Goal: Find specific page/section: Find specific page/section

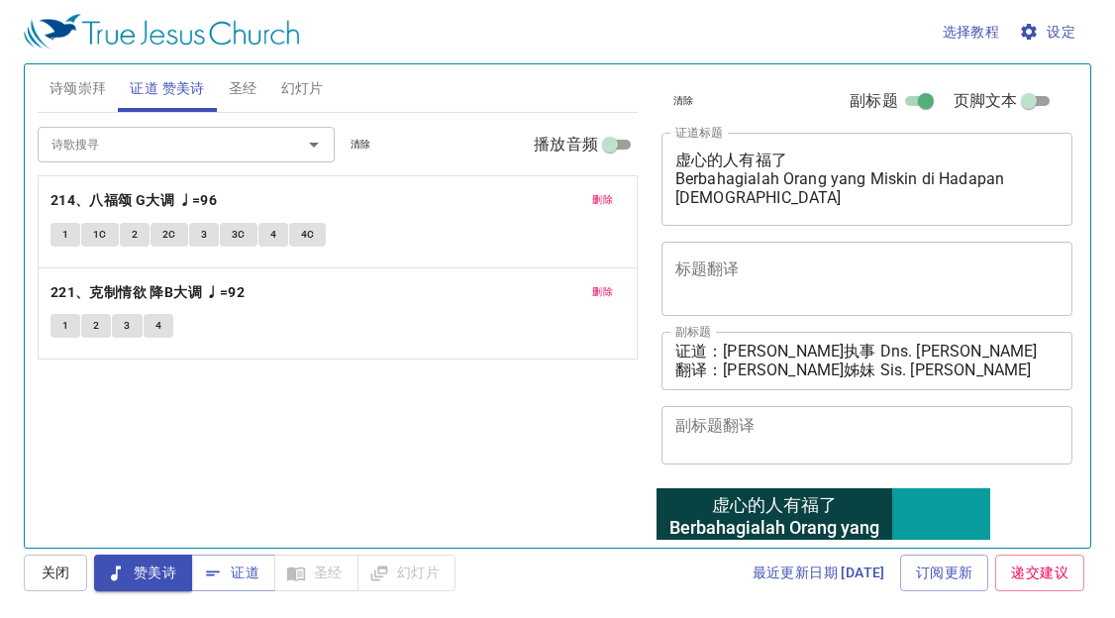
click at [95, 90] on span "诗颂崇拜" at bounding box center [77, 88] width 57 height 25
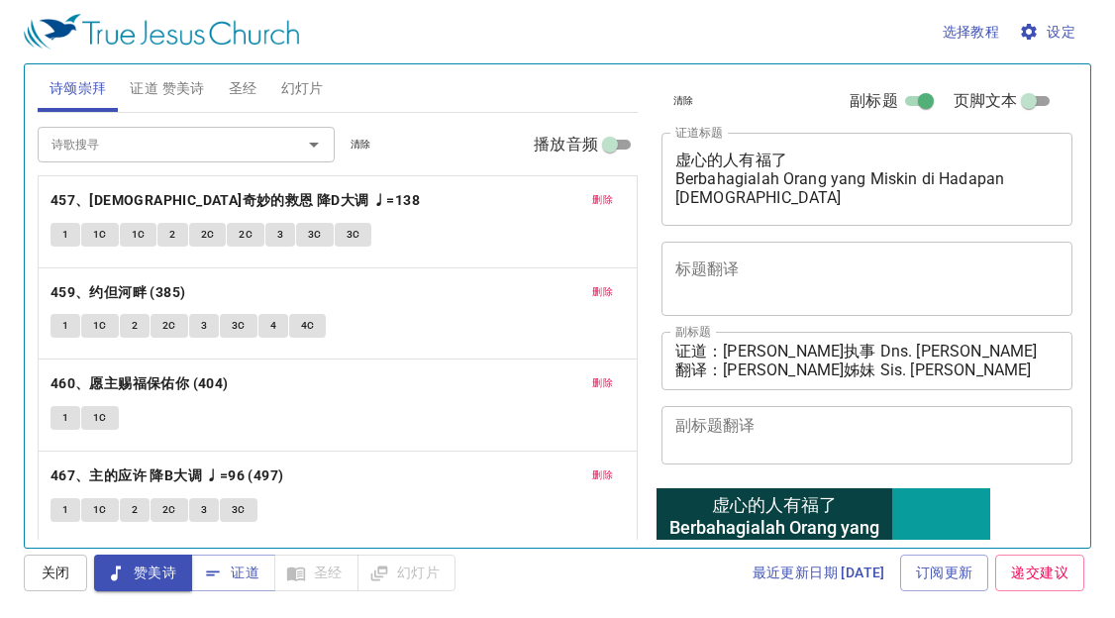
click at [140, 99] on span "证道 赞美诗" at bounding box center [167, 88] width 74 height 25
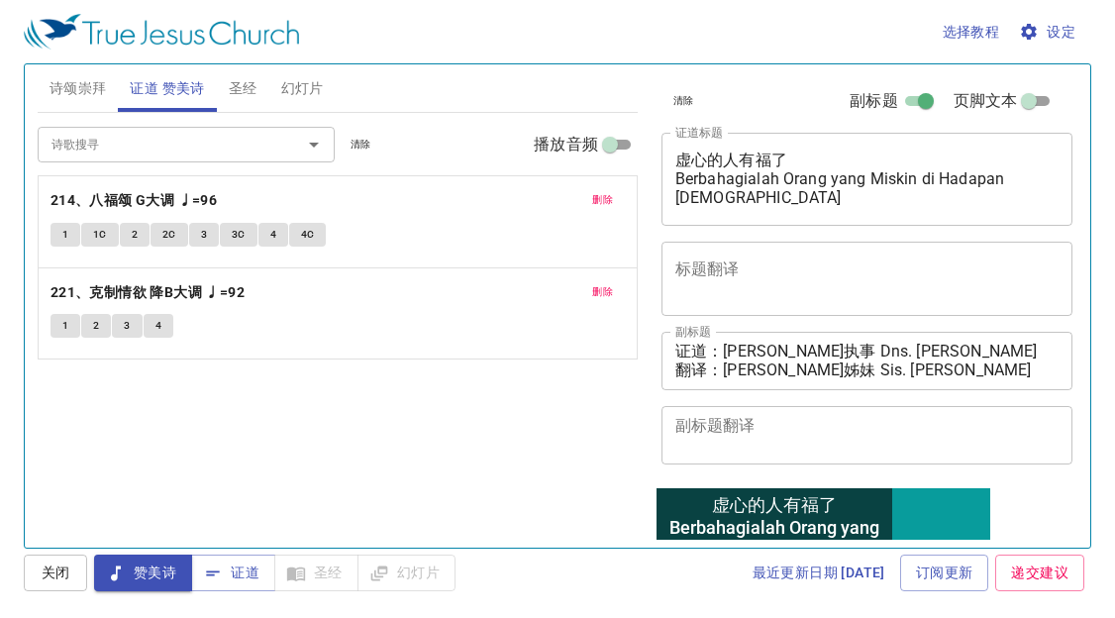
click at [88, 93] on span "诗颂崇拜" at bounding box center [77, 88] width 57 height 25
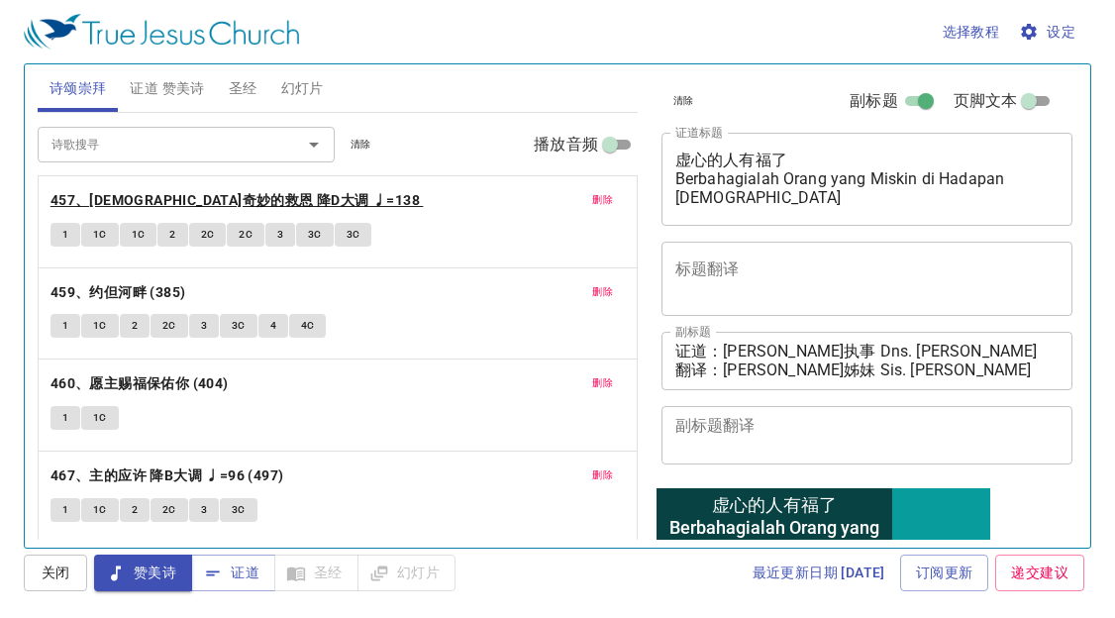
click at [184, 192] on b "457、耶稣奇妙的救恩 降D大调 ♩=138" at bounding box center [234, 200] width 369 height 25
click at [63, 231] on span "1" at bounding box center [65, 235] width 6 height 18
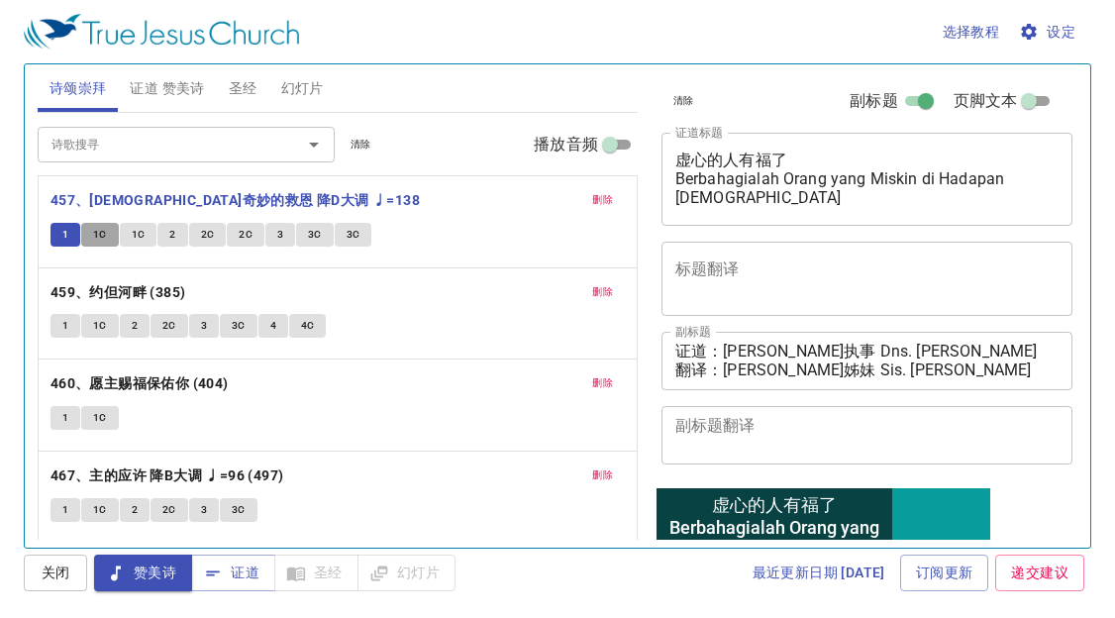
click at [101, 234] on span "1C" at bounding box center [100, 235] width 14 height 18
click at [133, 237] on span "1C" at bounding box center [139, 235] width 14 height 18
click at [160, 231] on button "2" at bounding box center [172, 235] width 30 height 24
click at [204, 232] on span "2C" at bounding box center [208, 235] width 14 height 18
click at [248, 236] on span "2C" at bounding box center [246, 235] width 14 height 18
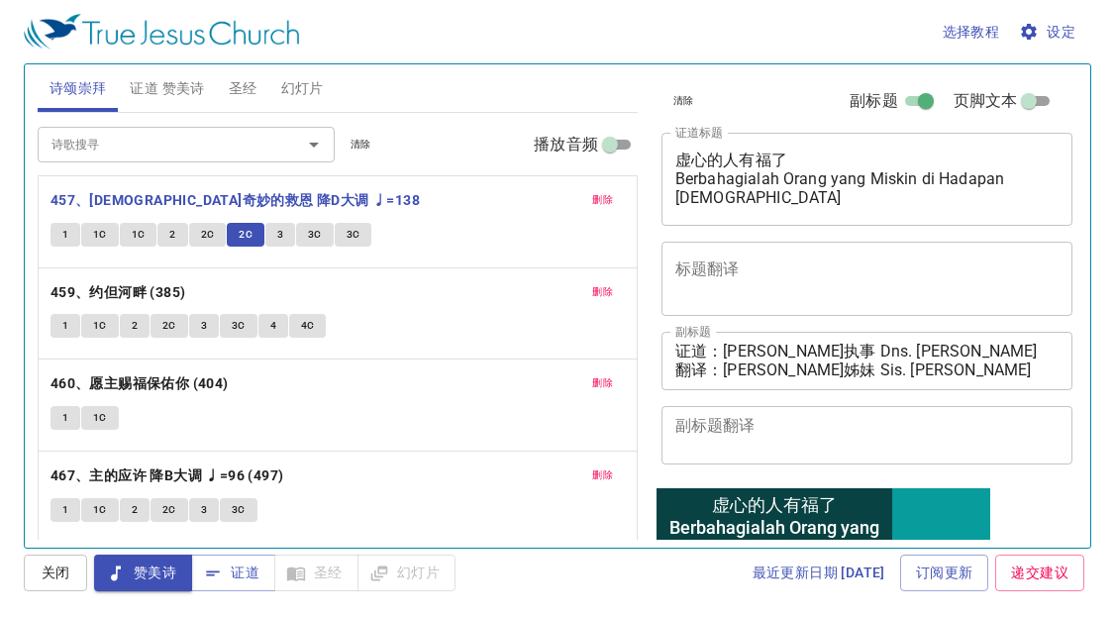
drag, startPoint x: 277, startPoint y: 215, endPoint x: 286, endPoint y: 230, distance: 17.3
click at [279, 218] on div "删除 457、耶稣奇妙的救恩 降D大调 ♩=138 1 1C 1C 2 2C 2C 3 3C 3C 删除 459、约但河畔 (385) 1 1C 2 2C 3…" at bounding box center [338, 405] width 600 height 460
click at [288, 234] on button "3" at bounding box center [280, 235] width 30 height 24
click at [311, 238] on span "3C" at bounding box center [315, 235] width 14 height 18
click at [364, 228] on button "3C" at bounding box center [354, 235] width 38 height 24
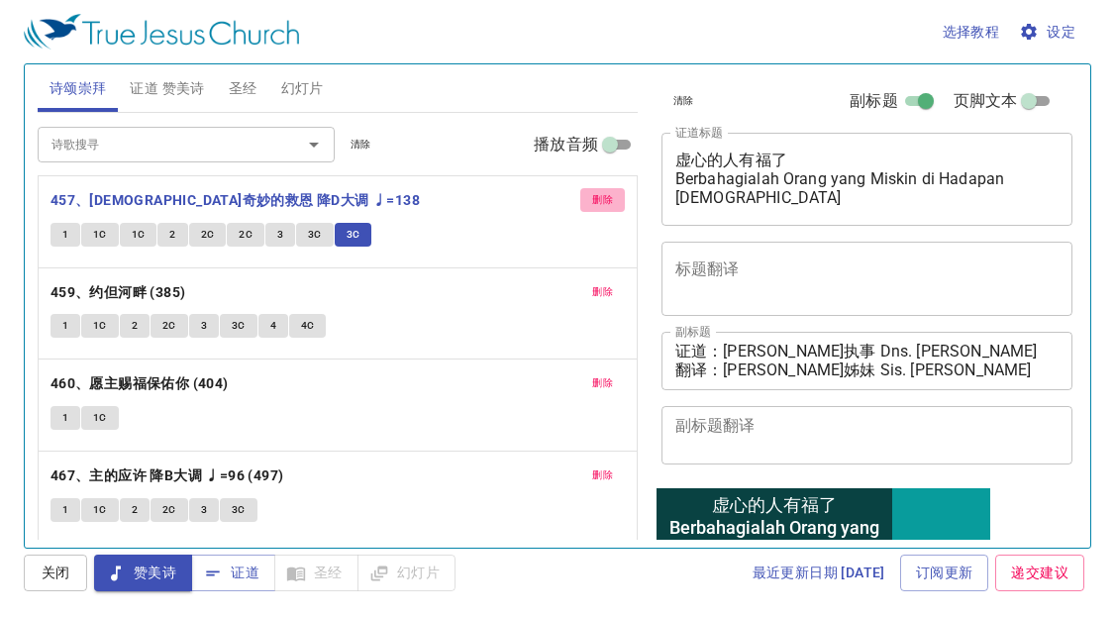
click at [592, 196] on span "删除" at bounding box center [602, 200] width 21 height 18
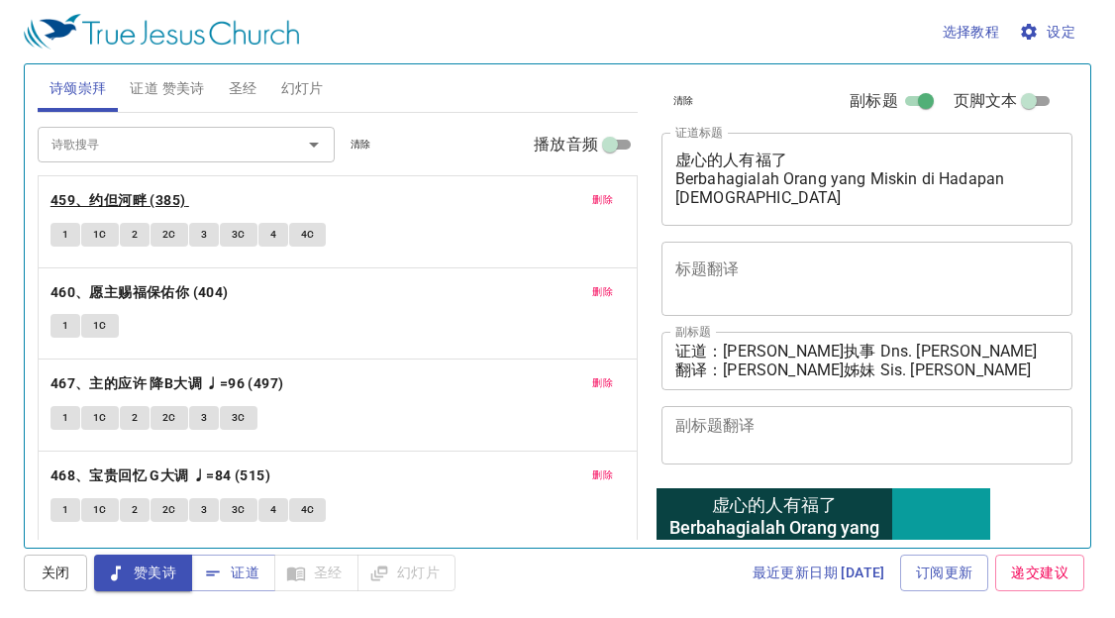
click at [167, 195] on b "459、约但河畔 (385)" at bounding box center [118, 200] width 136 height 25
click at [59, 239] on button "1" at bounding box center [65, 235] width 30 height 24
click at [201, 237] on span "3" at bounding box center [204, 235] width 6 height 18
click at [247, 236] on button "3C" at bounding box center [239, 235] width 38 height 24
click at [275, 235] on button "4" at bounding box center [273, 235] width 30 height 24
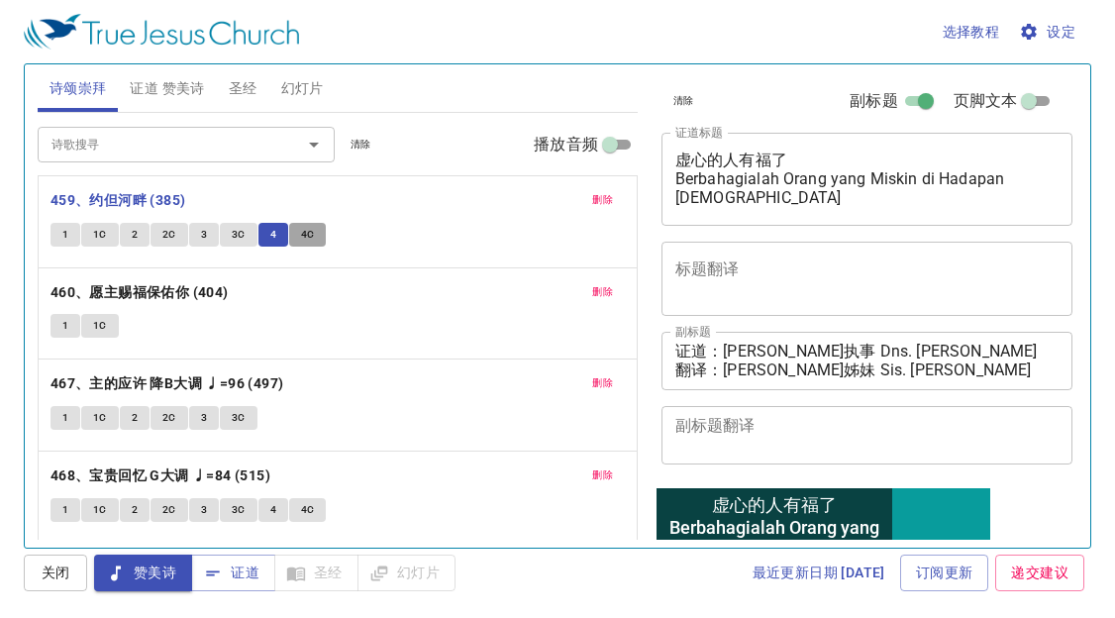
click at [323, 236] on button "4C" at bounding box center [308, 235] width 38 height 24
click at [592, 204] on span "删除" at bounding box center [602, 200] width 21 height 18
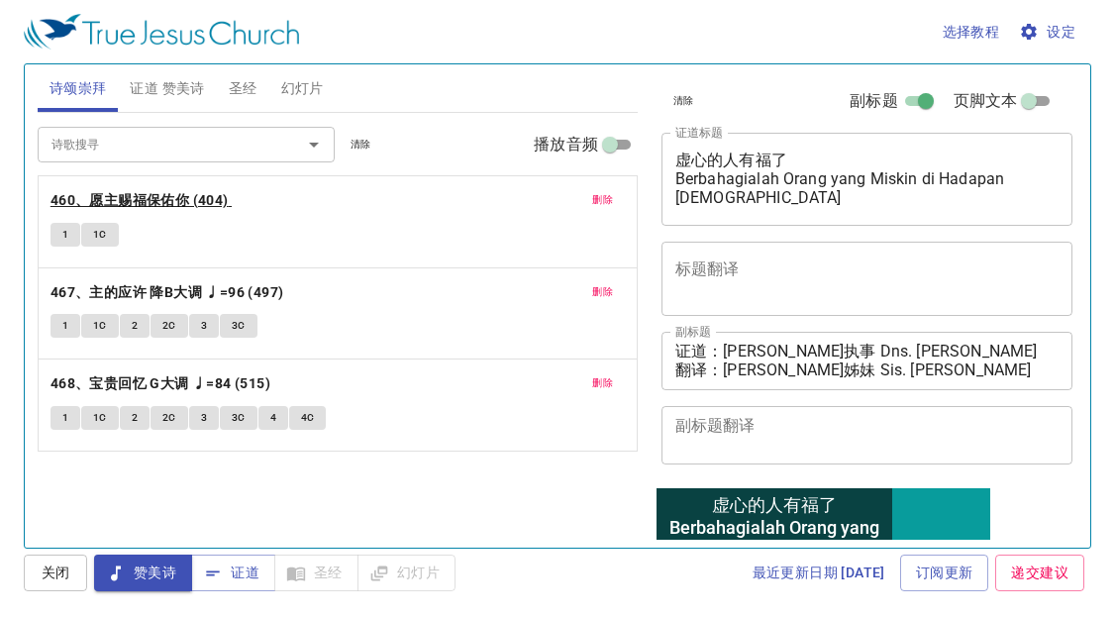
click at [102, 202] on b "460、愿主赐福保佑你 (404)" at bounding box center [139, 200] width 178 height 25
click at [64, 235] on span "1" at bounding box center [65, 235] width 6 height 18
click at [104, 232] on span "1C" at bounding box center [100, 235] width 14 height 18
click at [603, 197] on span "删除" at bounding box center [602, 200] width 21 height 18
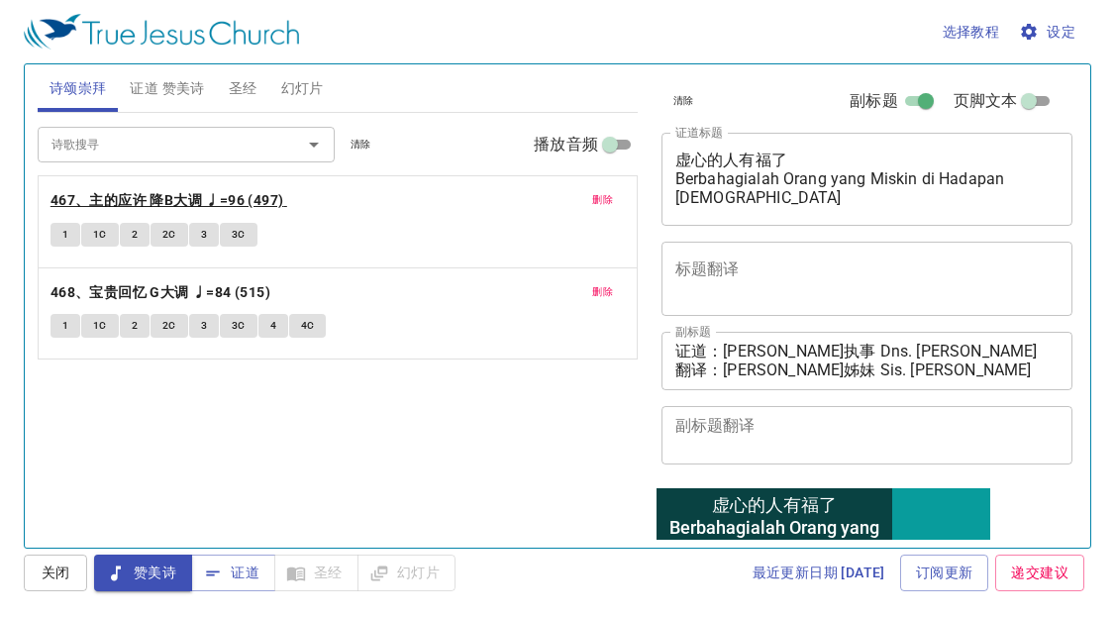
click at [231, 194] on b "467、主的应许 降B大调 ♩=96 (497)" at bounding box center [167, 200] width 234 height 25
click at [55, 239] on button "1" at bounding box center [65, 235] width 30 height 24
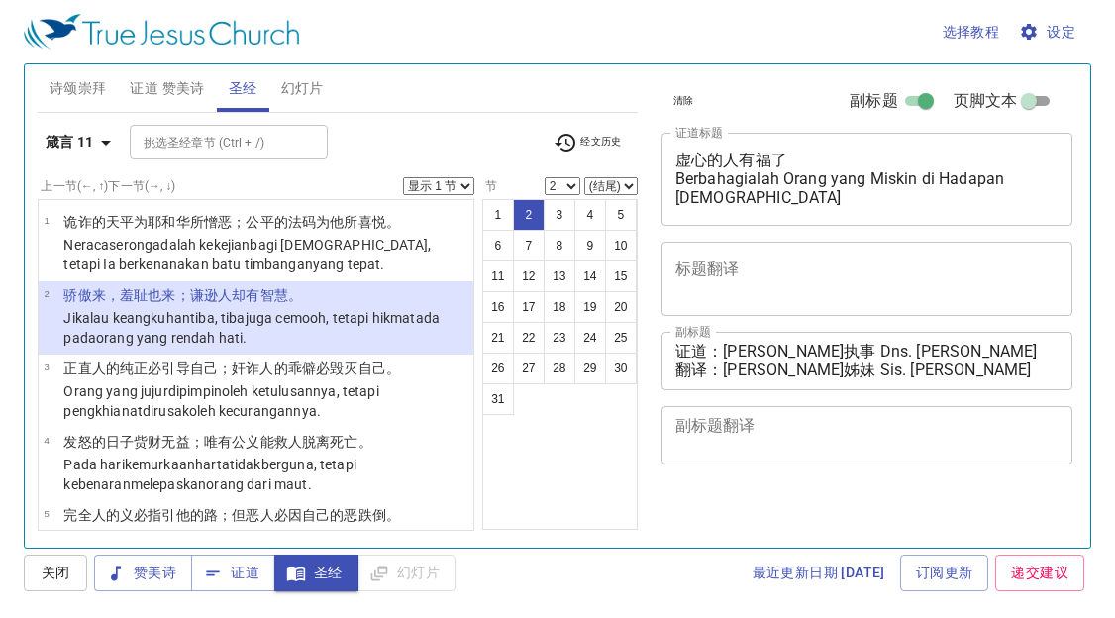
select select "2"
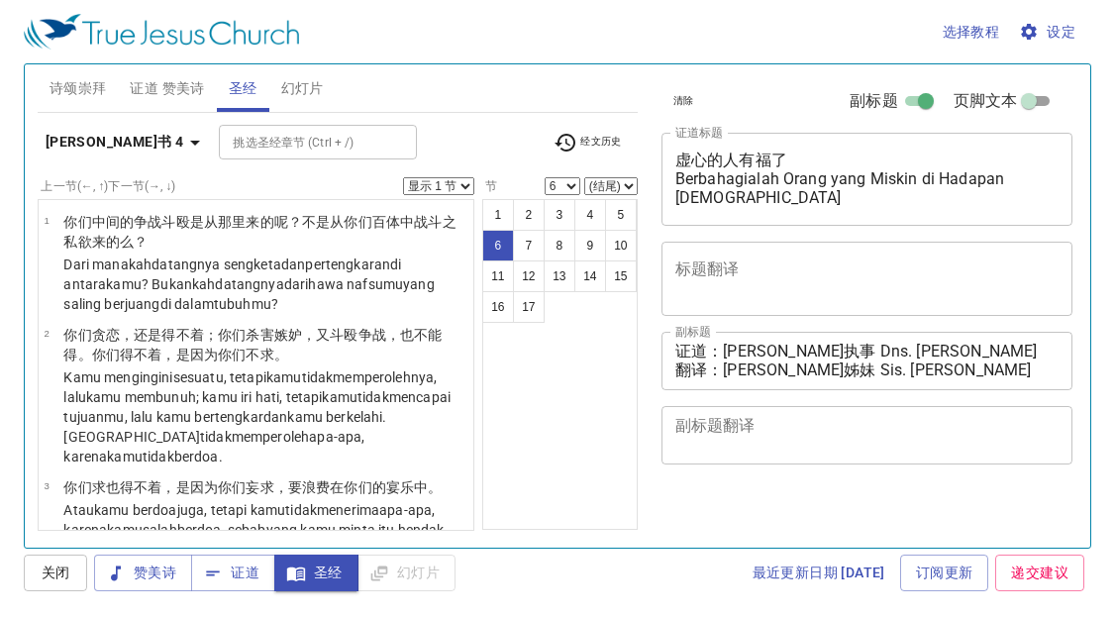
select select "6"
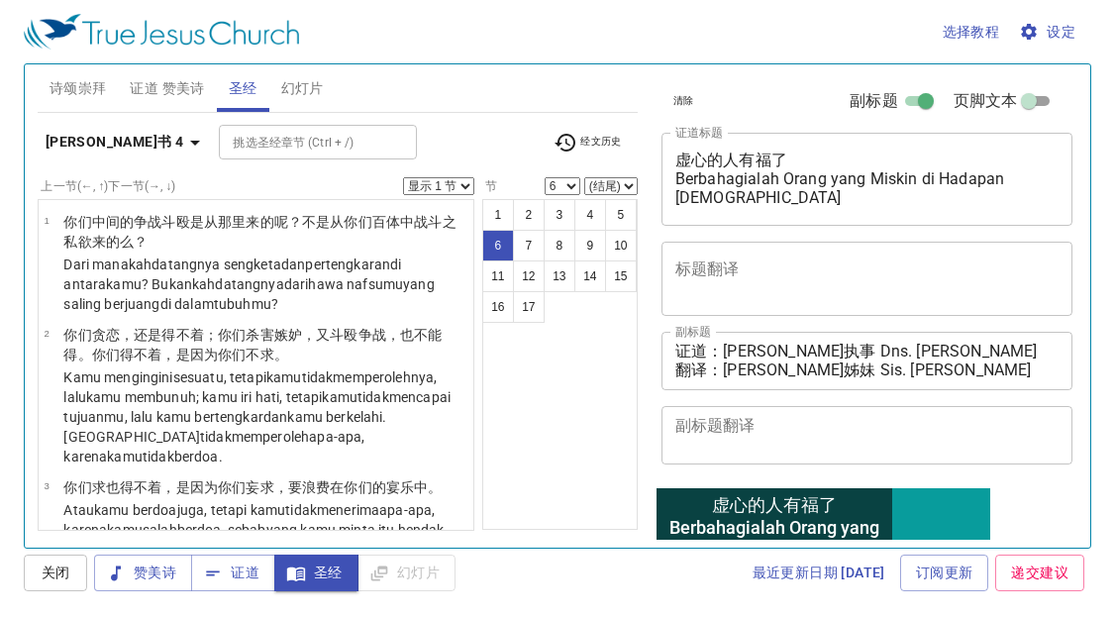
scroll to position [514, 0]
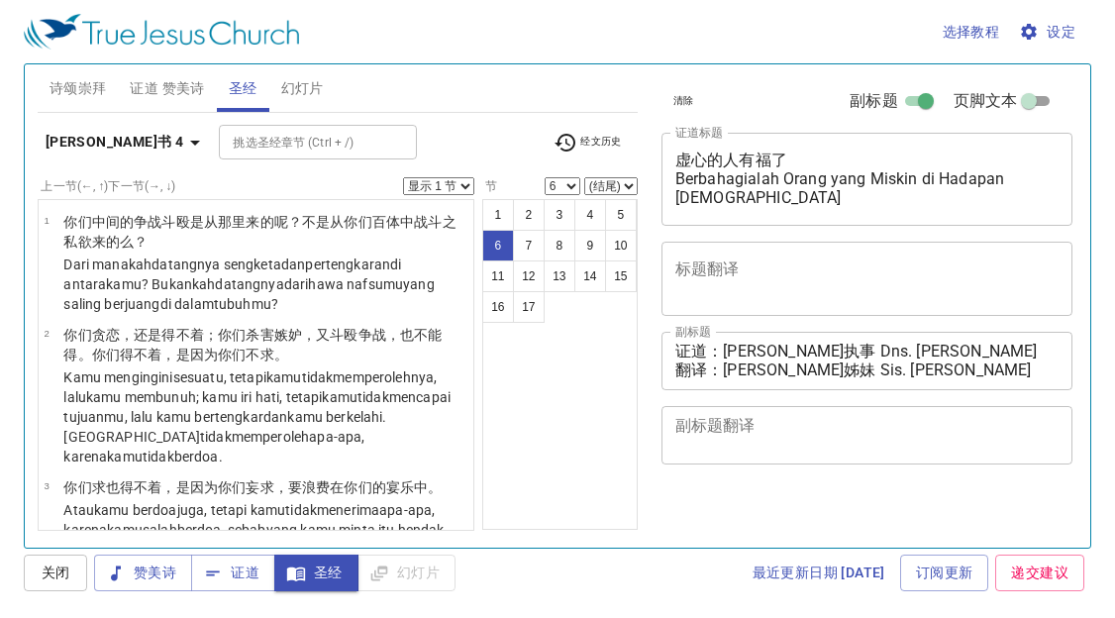
select select "6"
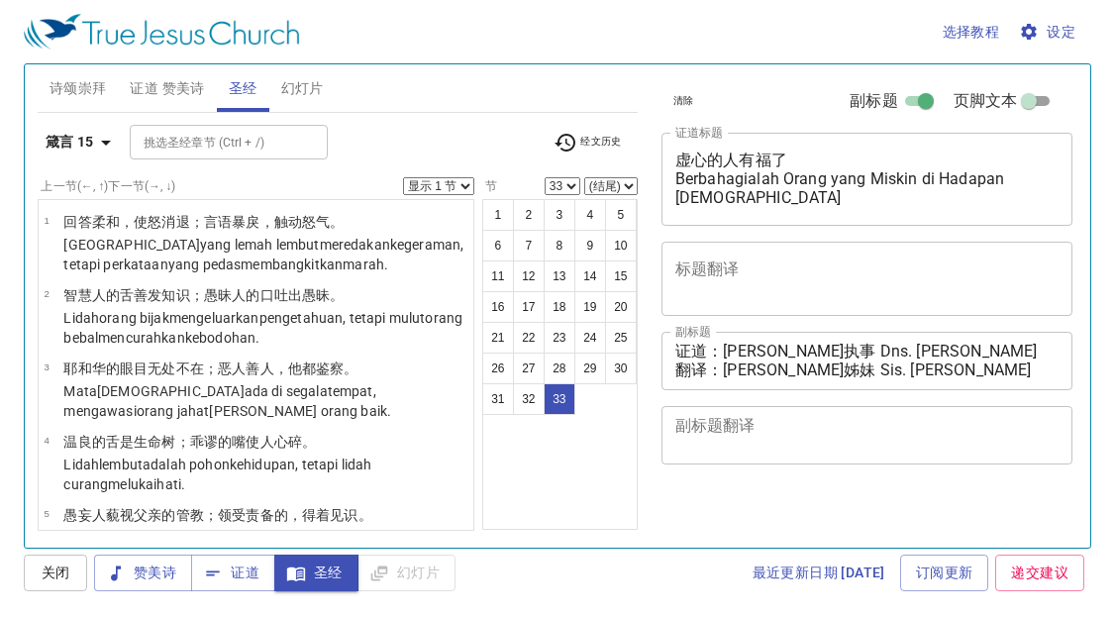
select select "31"
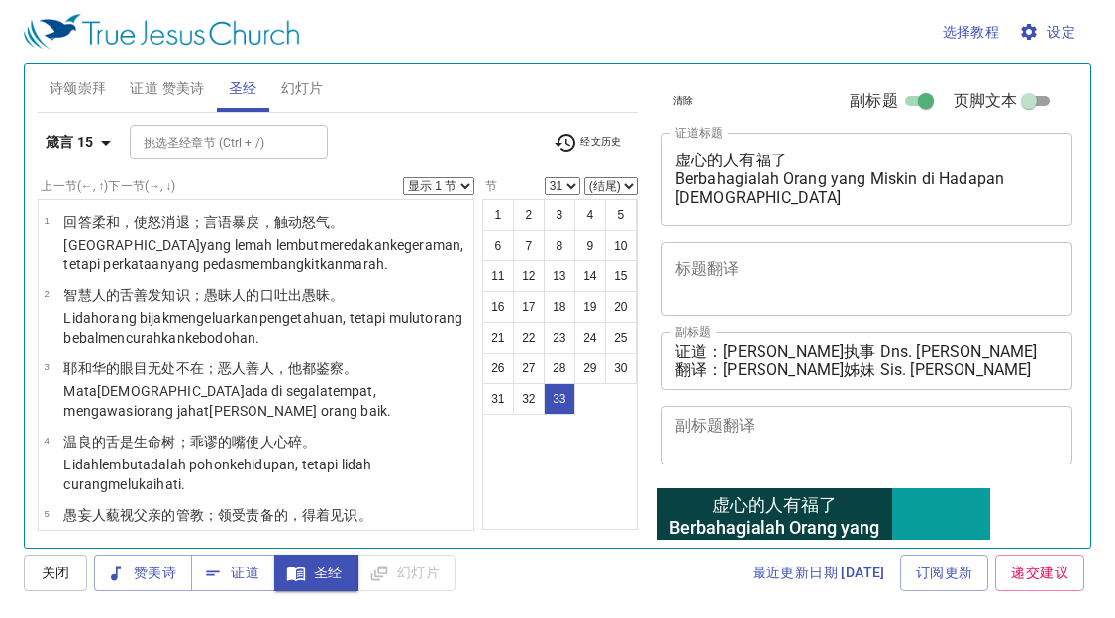
click at [505, 489] on div "1 2 3 4 5 6 7 8 9 10 11 12 13 14 15 16 17 18 19 20 21 22 23 24 25 26 27 28 29 3…" at bounding box center [559, 364] width 155 height 331
click at [523, 480] on div "1 2 3 4 5 6 7 8 9 10 11 12 13 14 15 16 17 18 19 20 21 22 23 24 25 26 27 28 29 3…" at bounding box center [559, 364] width 155 height 331
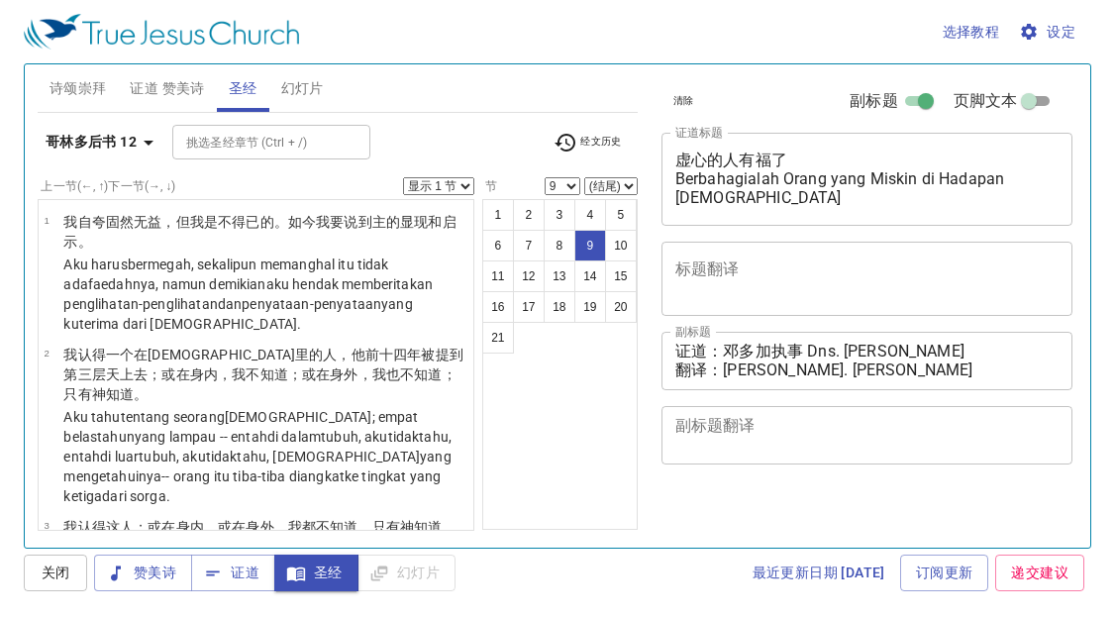
select select "9"
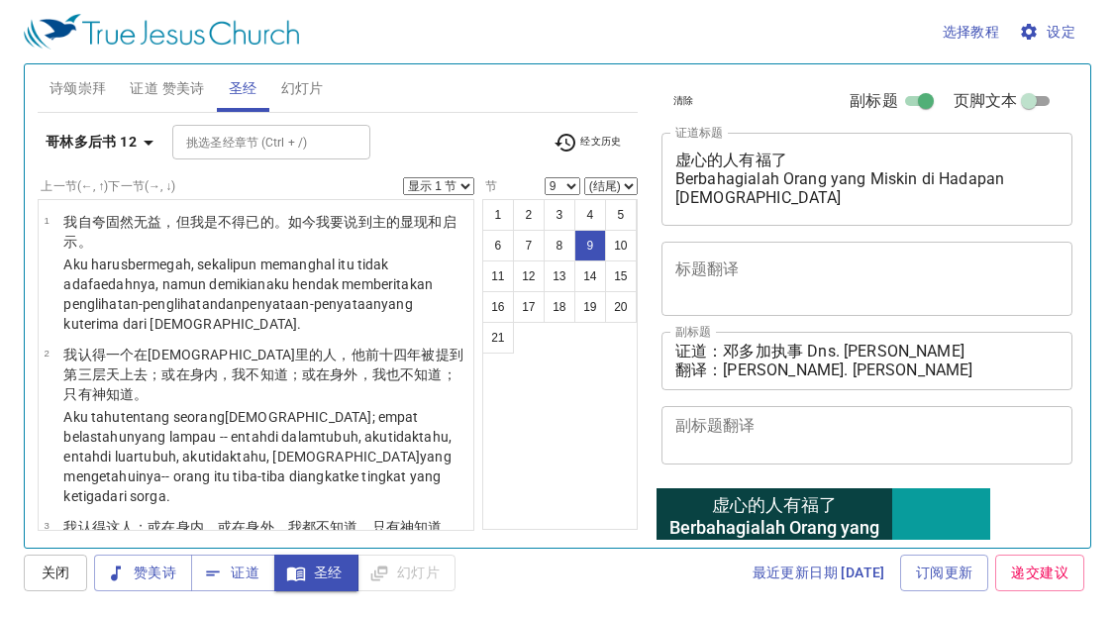
scroll to position [823, 0]
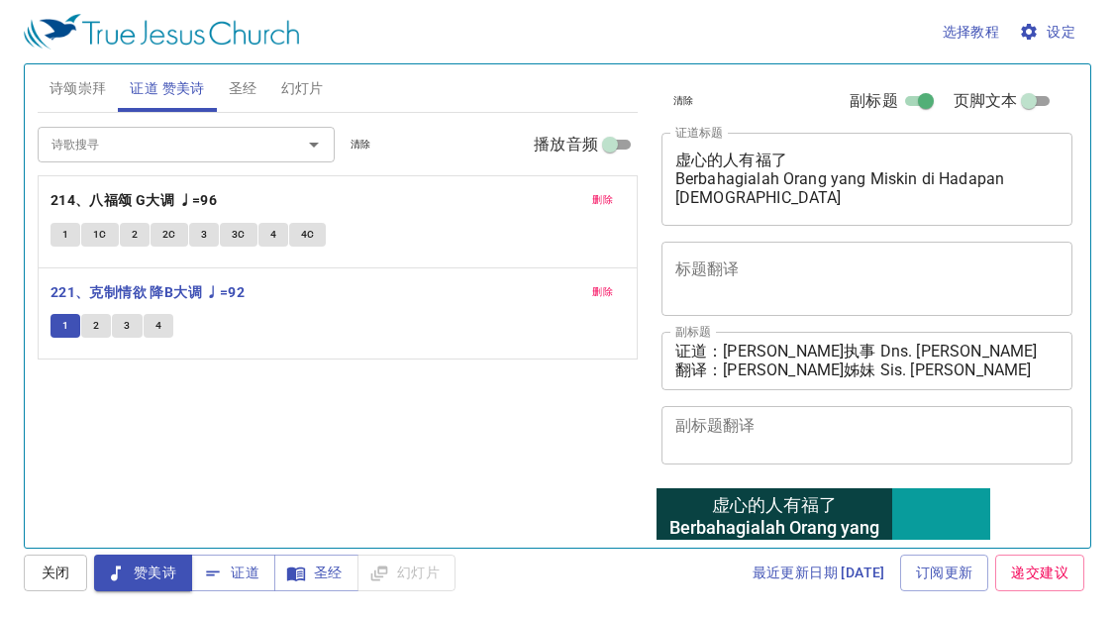
drag, startPoint x: 343, startPoint y: 407, endPoint x: 353, endPoint y: 413, distance: 11.5
click at [350, 414] on div "诗歌搜寻 诗歌搜寻 清除 播放音频 删除 214、八福颂 G大调 ♩=96 1 1C 2 2C 3 3C 4 4C 删除 221、克制情欲 降B大调 ♩=92…" at bounding box center [338, 322] width 600 height 418
